Goal: Find specific fact: Find specific page/section

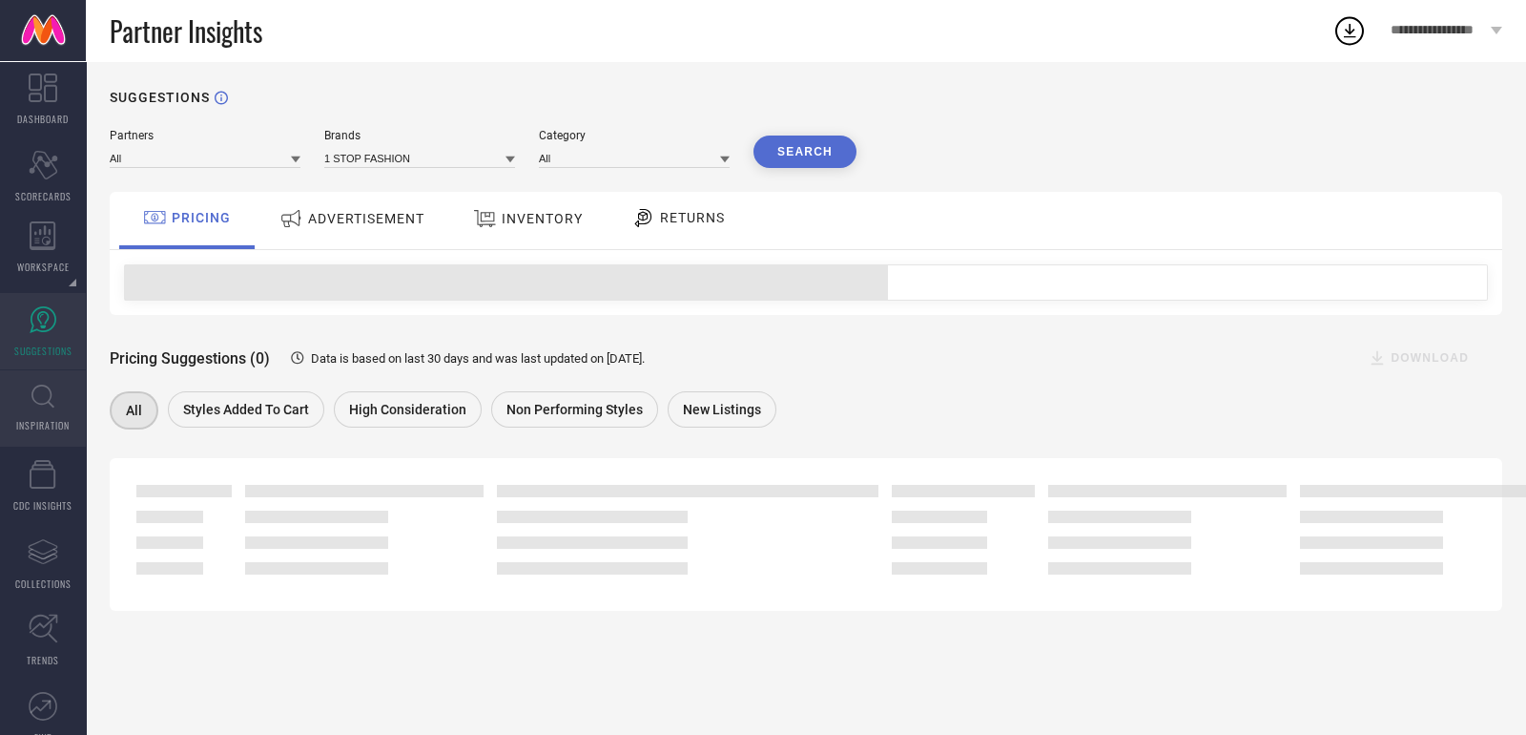
click at [21, 400] on link "INSPIRATION" at bounding box center [43, 408] width 86 height 76
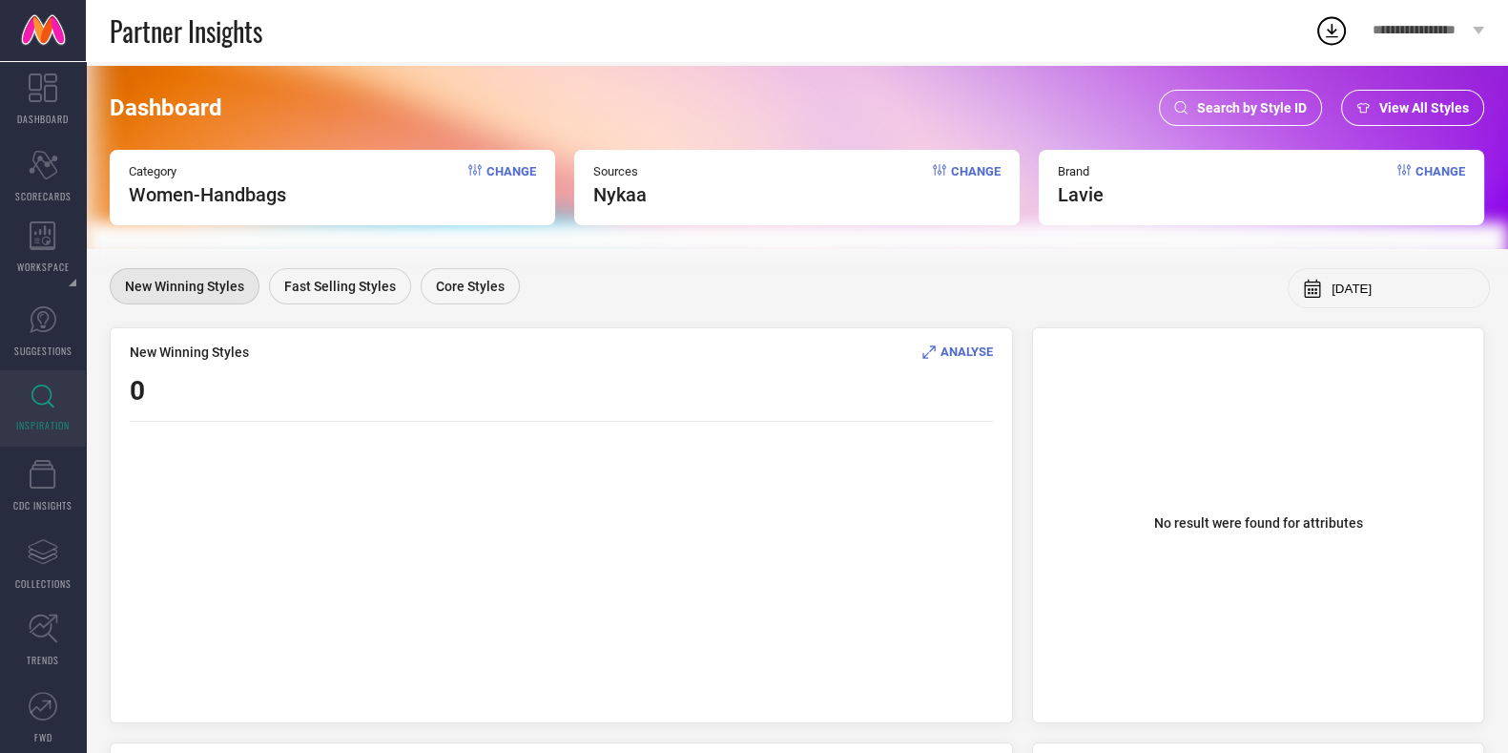
click at [1220, 112] on span "Search by Style ID" at bounding box center [1252, 107] width 110 height 15
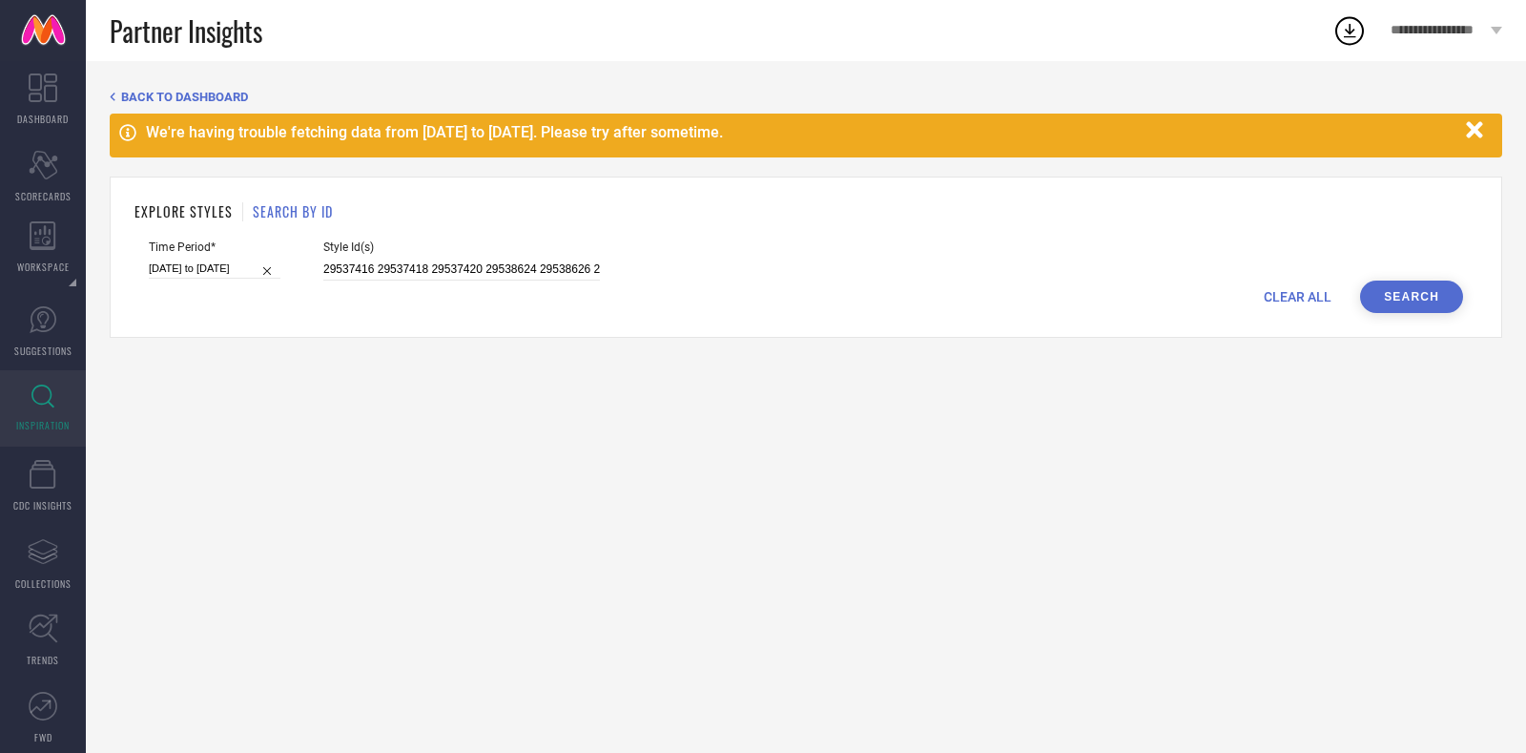
click at [256, 279] on input "[DATE] to [DATE]" at bounding box center [215, 269] width 132 height 20
select select "2"
select select "2025"
select select "3"
select select "2025"
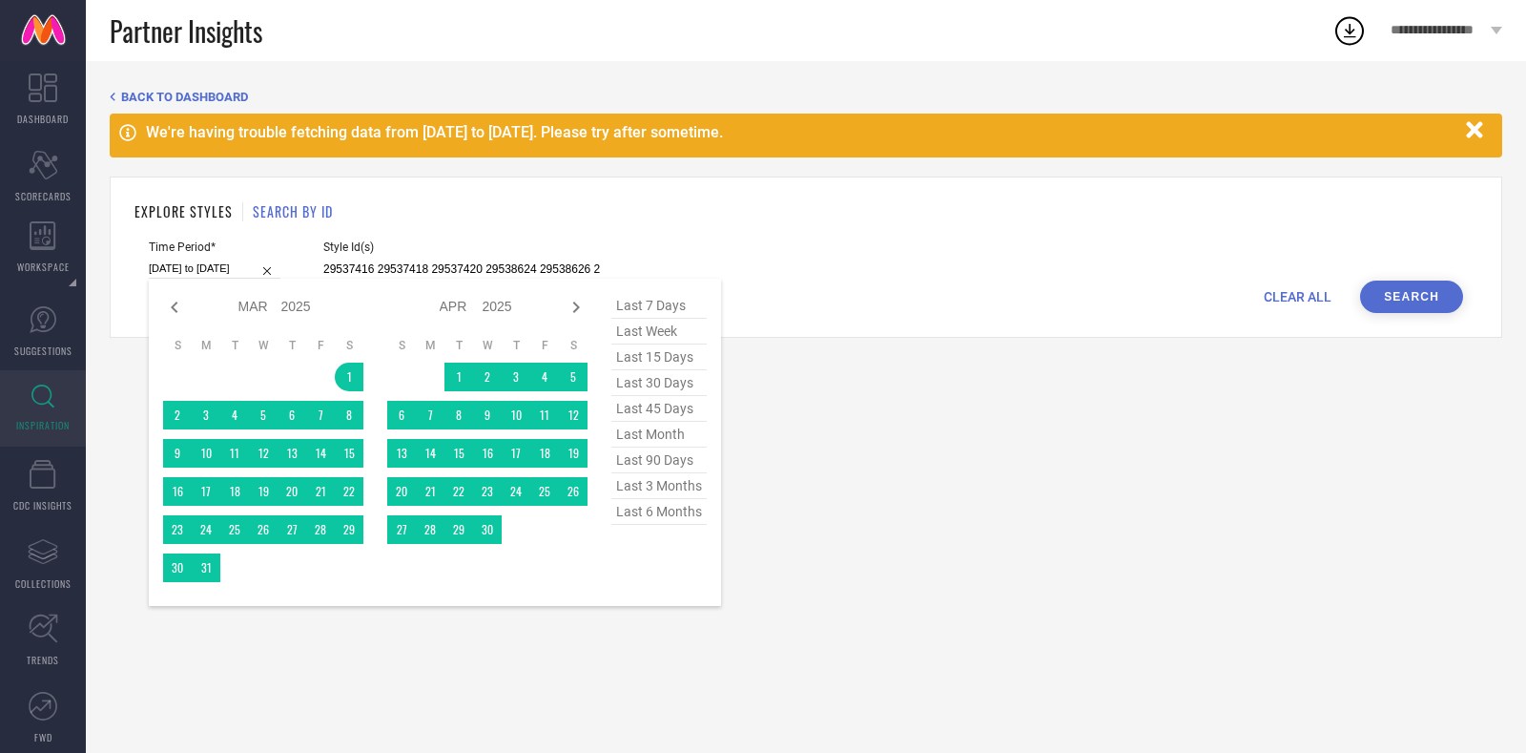
click at [634, 517] on span "last 6 months" at bounding box center [659, 512] width 95 height 26
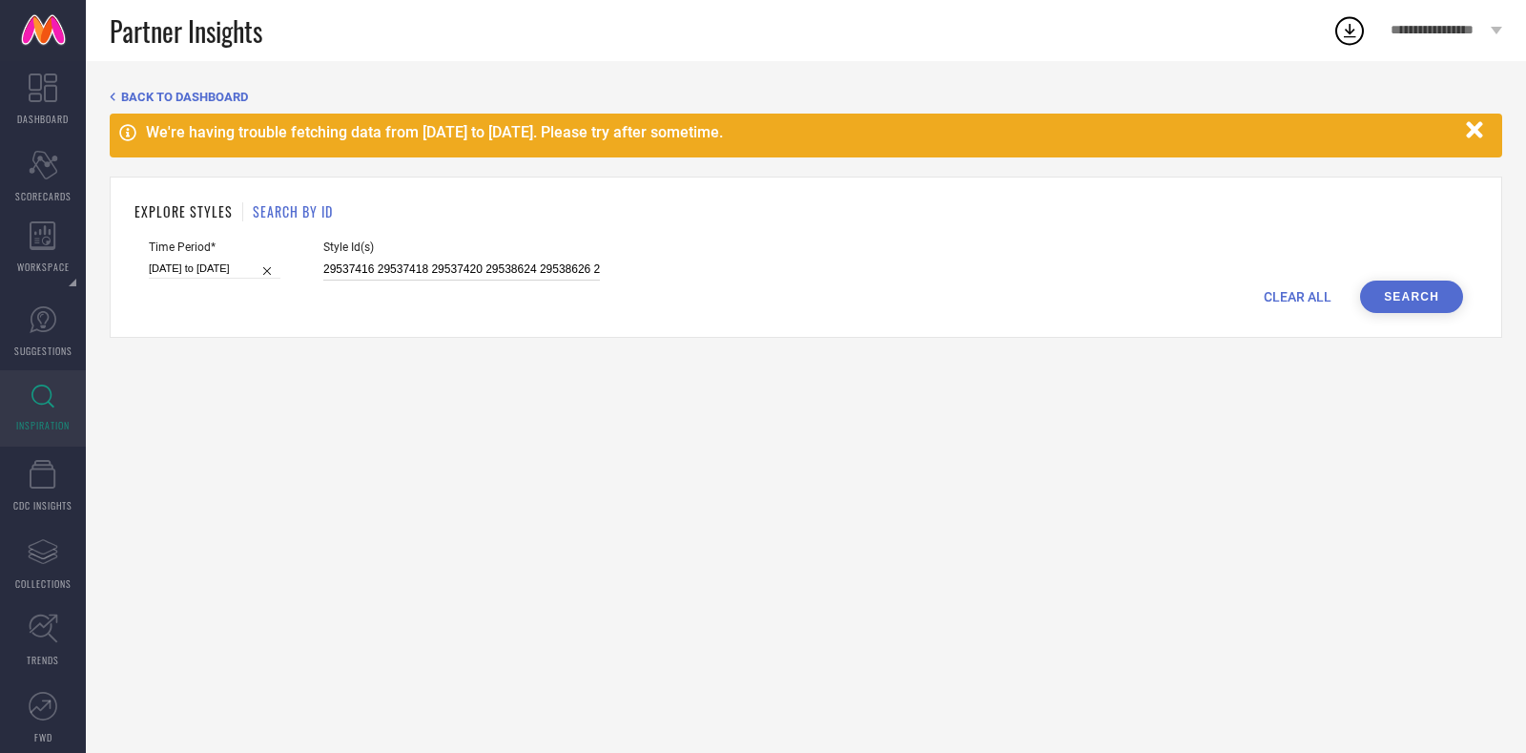
click at [414, 266] on input "29537416 29537418 29537420 29538624 29538626 29538628 29538998 29539000 2953900…" at bounding box center [461, 270] width 277 height 22
paste input "32877458 33634232 32877744 32877616 30503056 29607734 33634238 29607778 3287746…"
type input "32877458 33634232 32877744 32877616 30503056 29607734 33634238 29607778 3287746…"
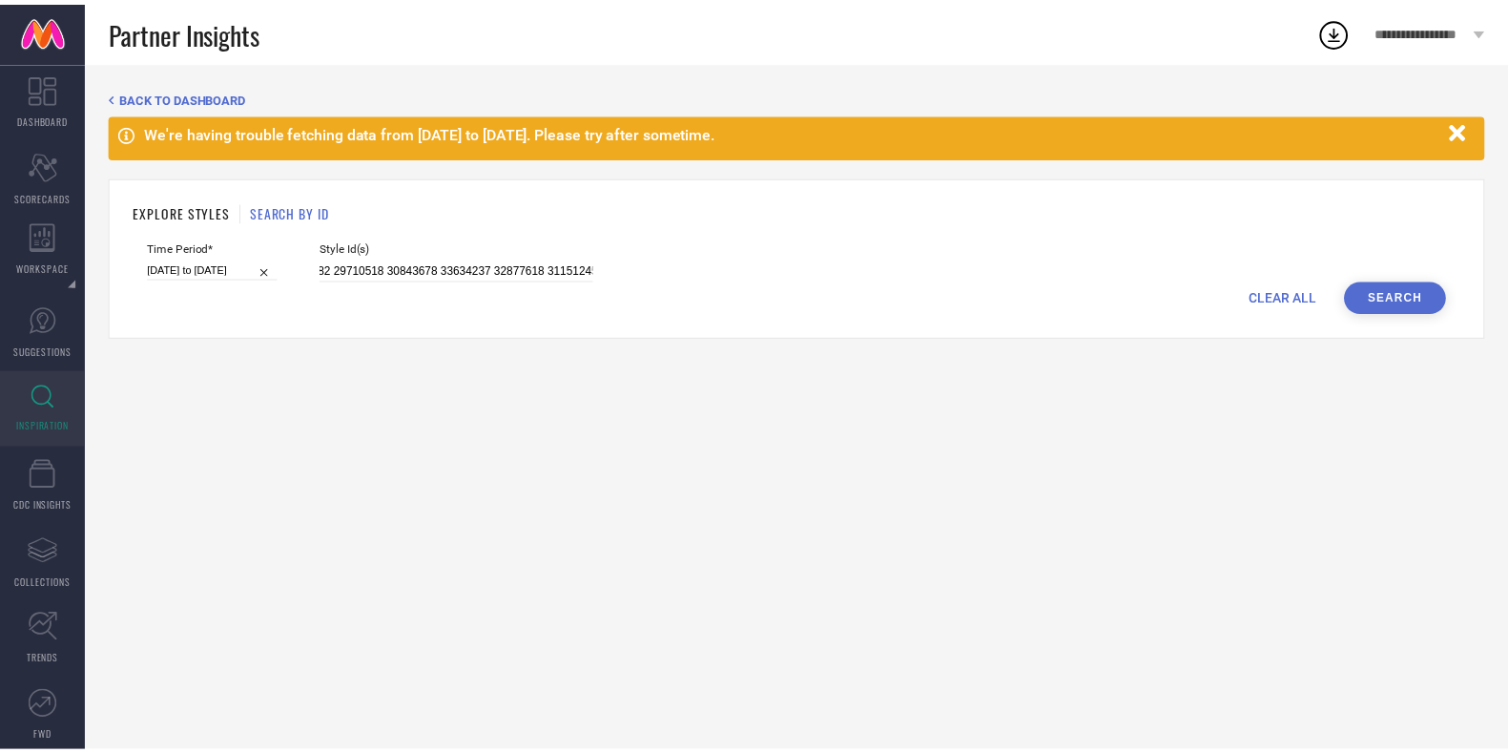
scroll to position [0, 0]
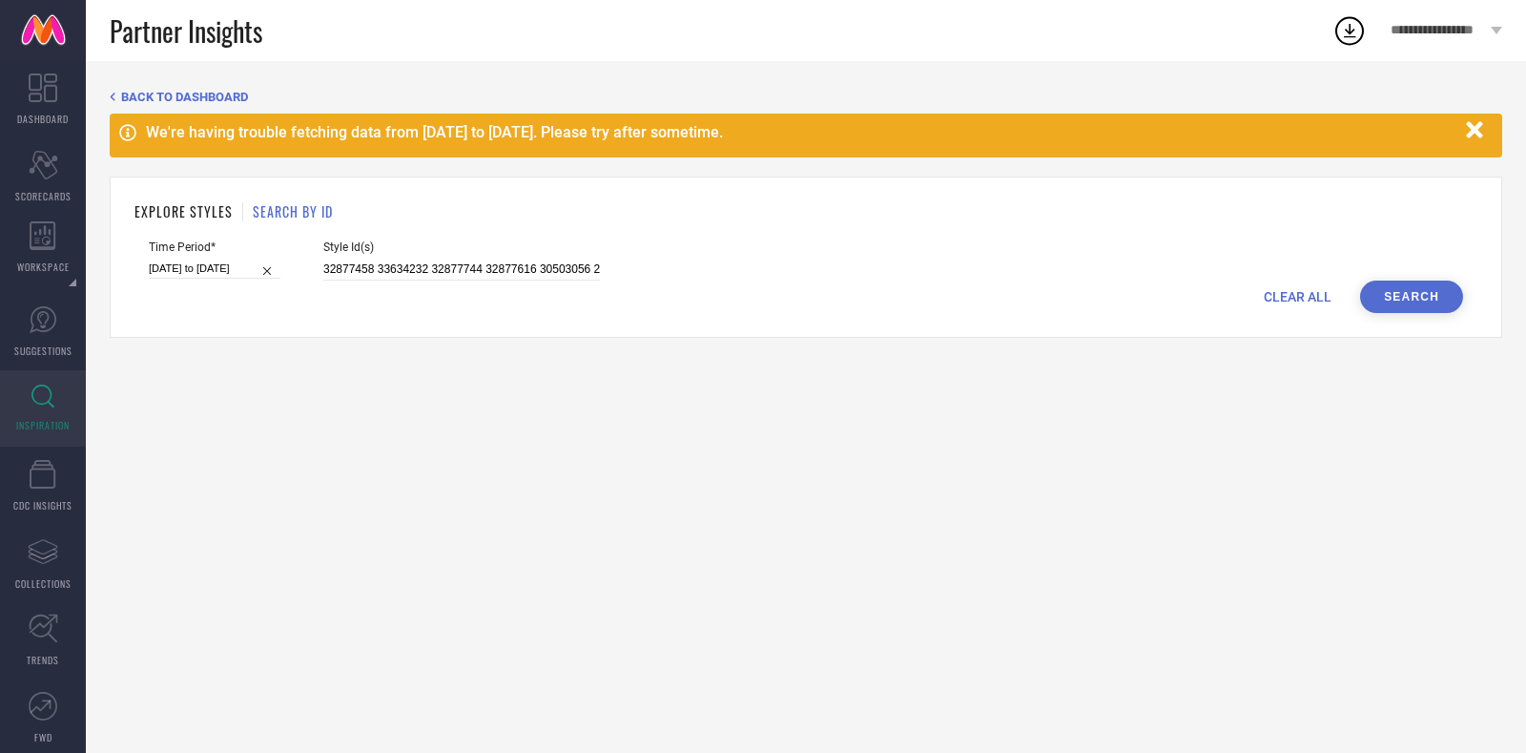
click at [1402, 307] on button "Search" at bounding box center [1411, 296] width 103 height 32
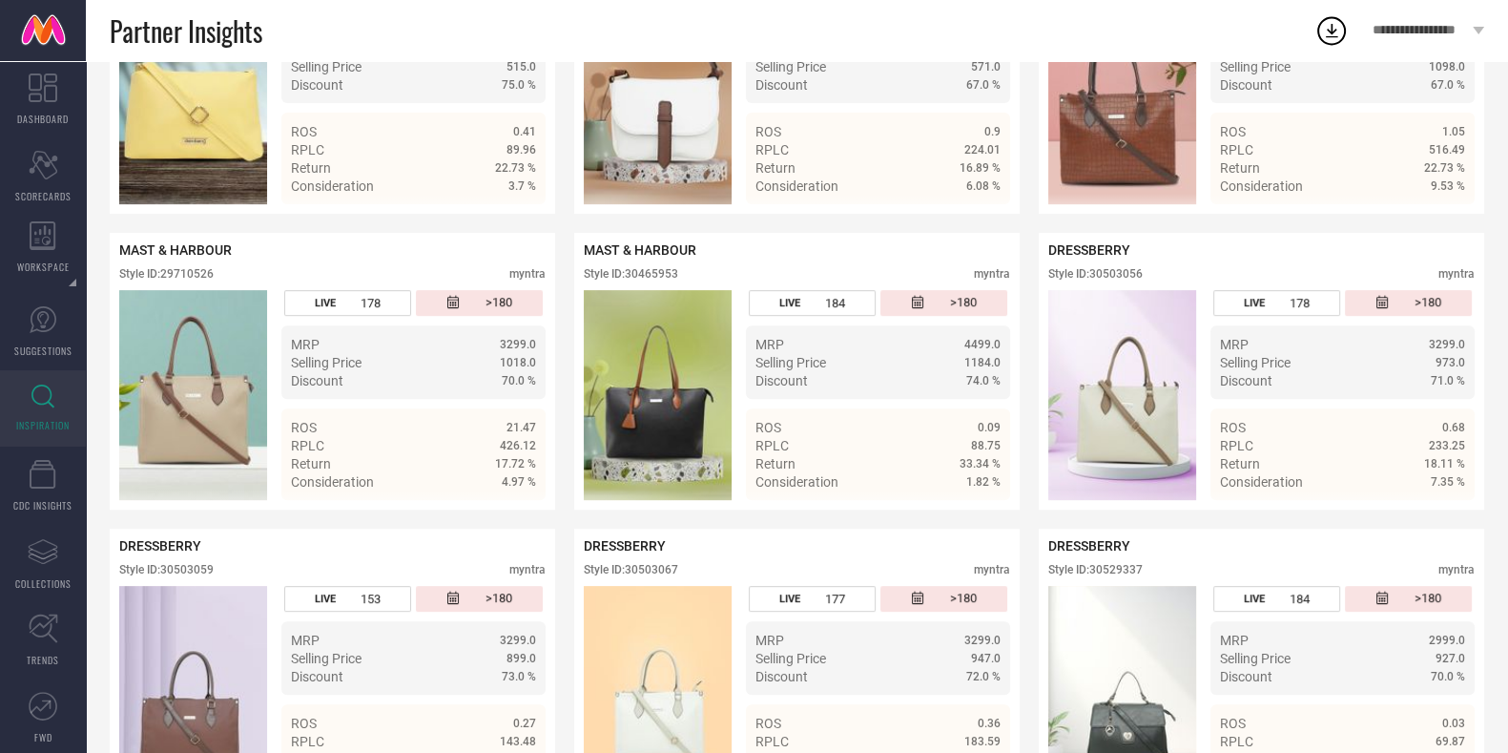
scroll to position [910, 0]
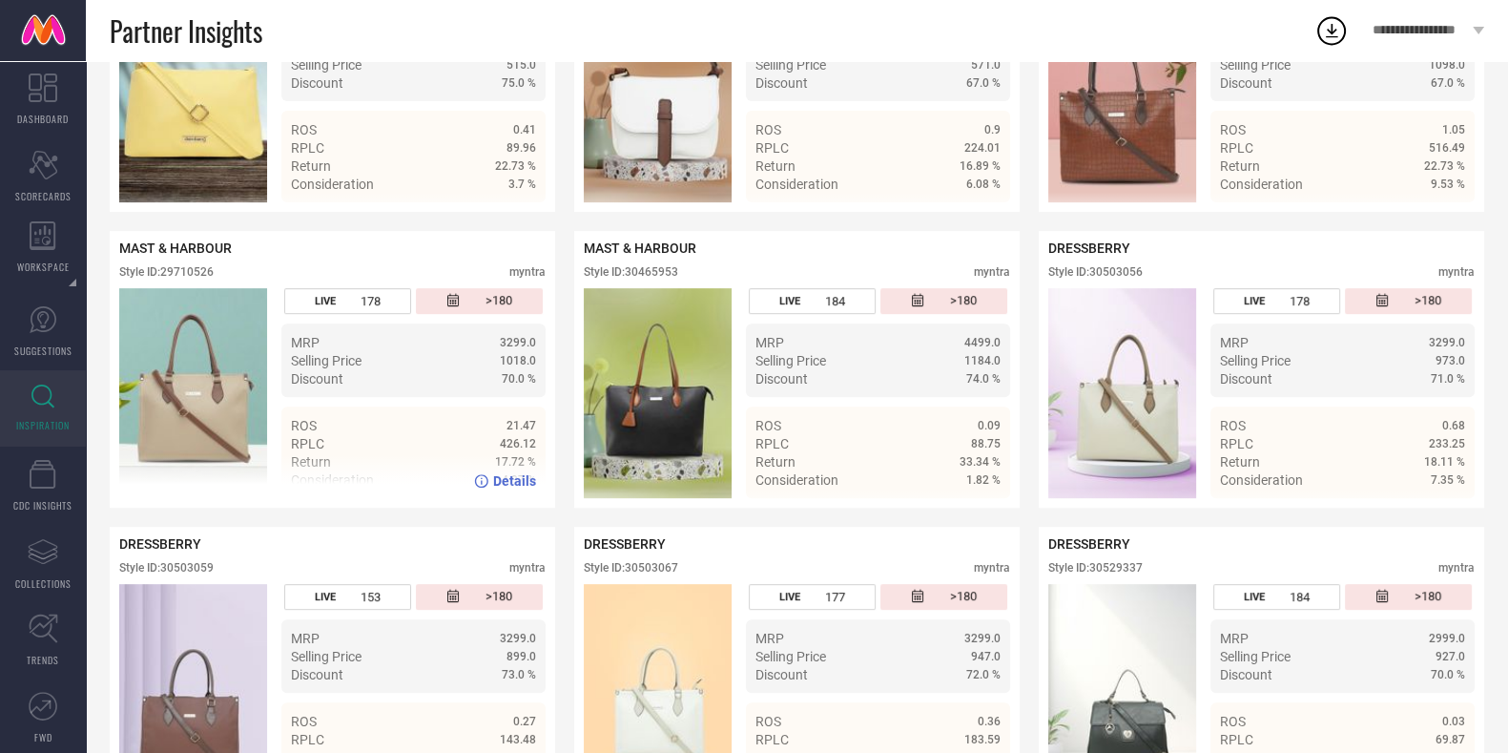
click at [196, 279] on div "Style ID: 29710526" at bounding box center [166, 271] width 94 height 13
copy div "29710526"
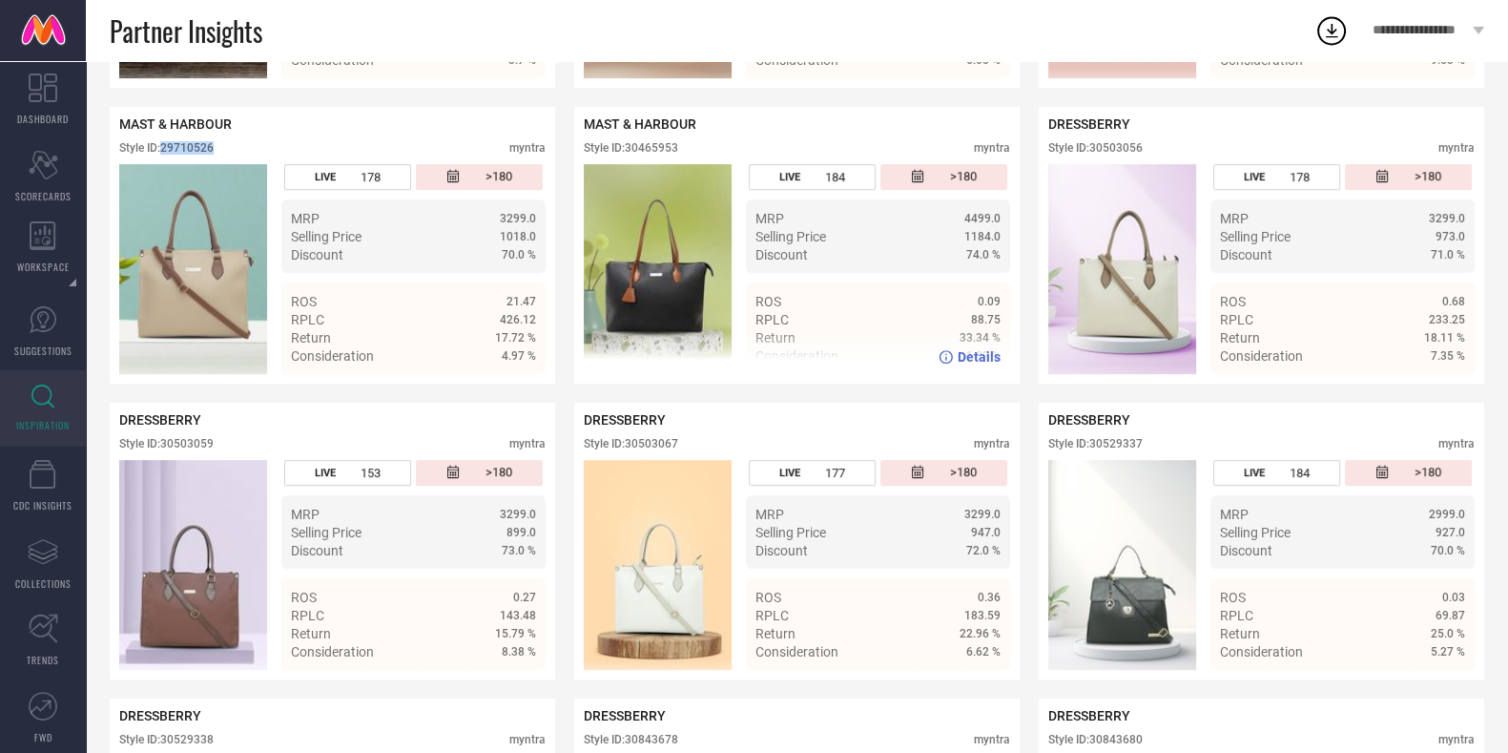
scroll to position [1035, 0]
